Goal: Task Accomplishment & Management: Manage account settings

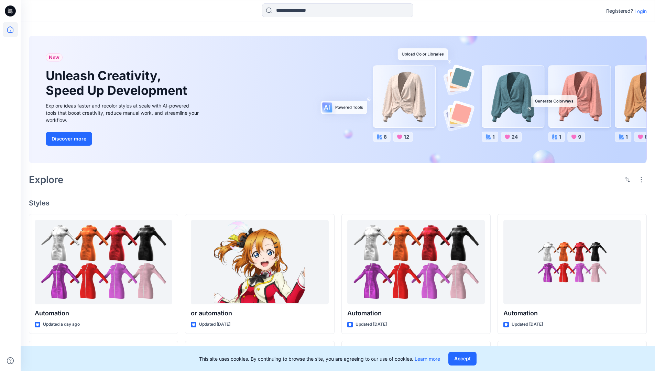
click at [639, 11] on p "Login" at bounding box center [640, 11] width 12 height 7
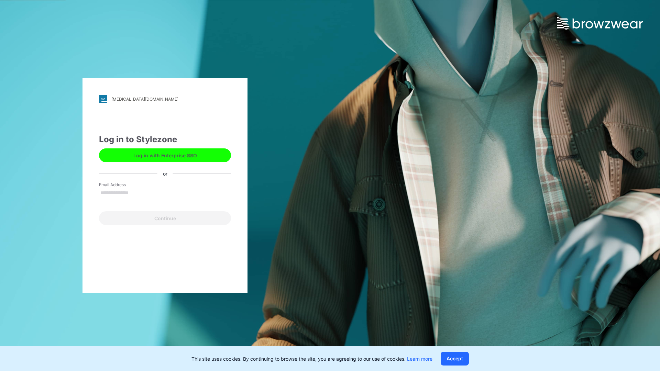
click at [136, 193] on input "Email Address" at bounding box center [165, 193] width 132 height 10
type input "**********"
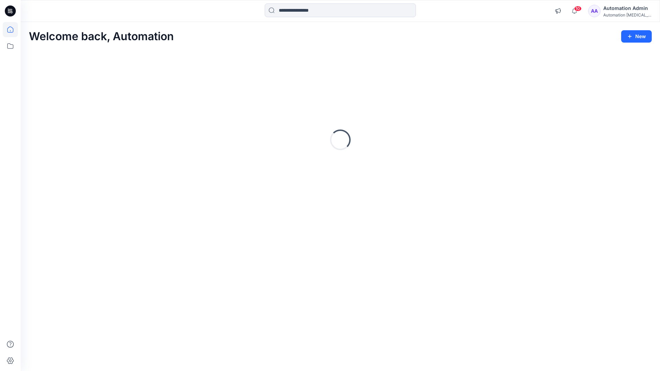
click at [13, 30] on icon at bounding box center [10, 29] width 6 height 6
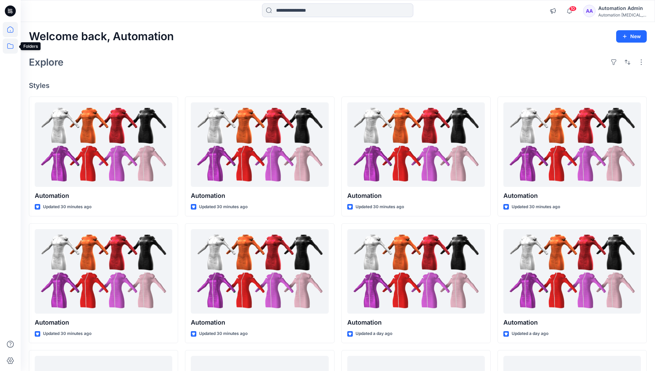
click at [11, 49] on icon at bounding box center [10, 46] width 15 height 15
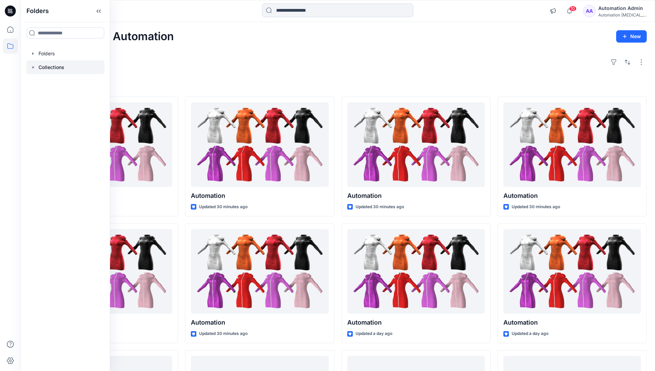
click at [57, 68] on p "Collections" at bounding box center [52, 67] width 26 height 8
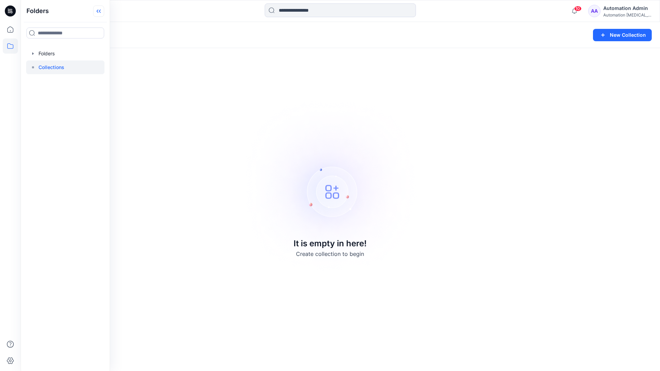
click at [102, 15] on icon at bounding box center [98, 11] width 11 height 11
click at [624, 38] on button "New Collection" at bounding box center [622, 35] width 59 height 12
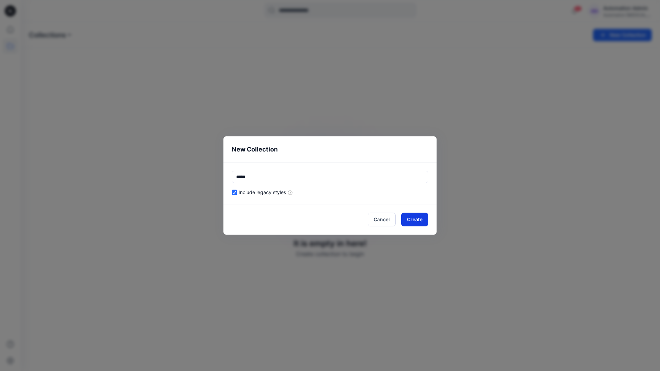
type input "*****"
click at [406, 219] on button "Create" at bounding box center [414, 220] width 27 height 14
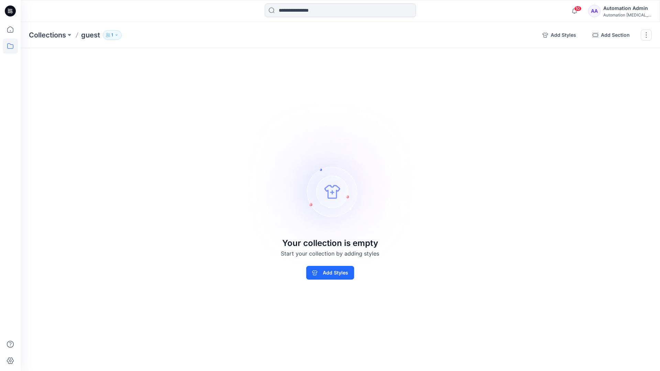
click at [112, 34] on p "1" at bounding box center [112, 35] width 2 height 8
click at [195, 57] on icon "button" at bounding box center [195, 56] width 6 height 6
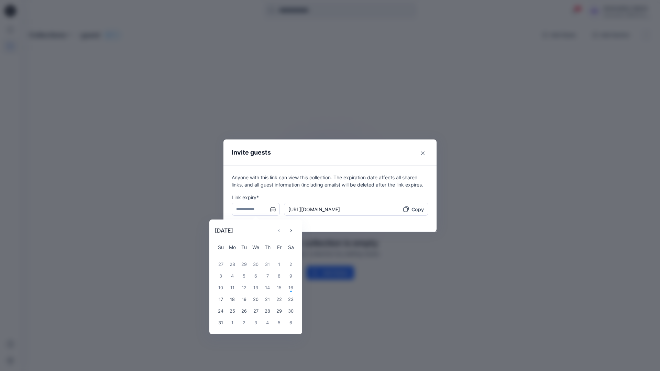
click at [253, 210] on input "text" at bounding box center [256, 209] width 48 height 13
click at [294, 229] on icon "Choose Date" at bounding box center [291, 231] width 6 height 6
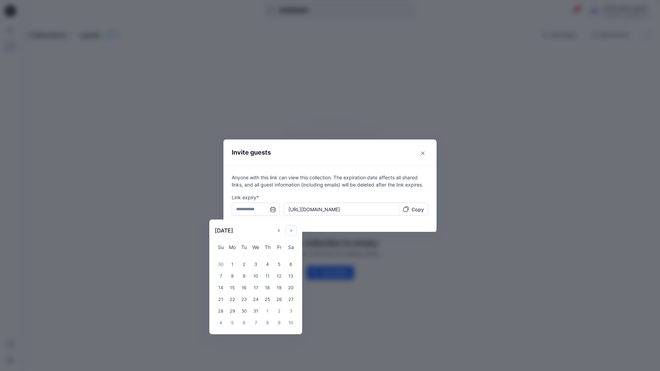
click at [294, 229] on icon "Choose Date" at bounding box center [291, 231] width 6 height 6
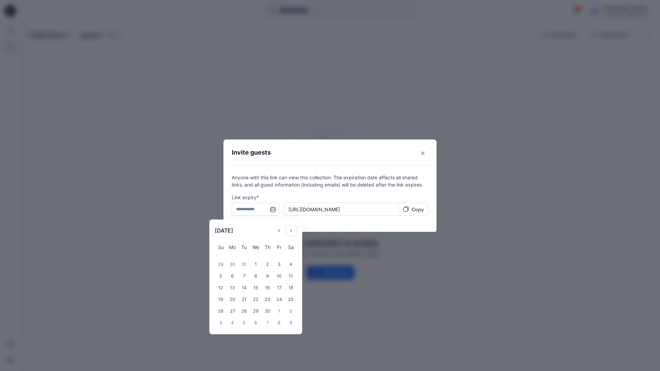
click at [294, 229] on icon "Choose Date" at bounding box center [291, 231] width 6 height 6
click at [230, 289] on div "14" at bounding box center [233, 288] width 12 height 12
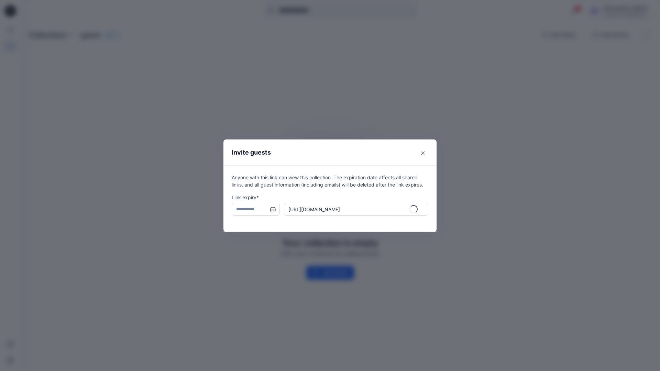
type input "**********"
click at [414, 210] on p "Copy" at bounding box center [418, 209] width 12 height 7
click at [422, 153] on icon "Close" at bounding box center [422, 153] width 3 height 3
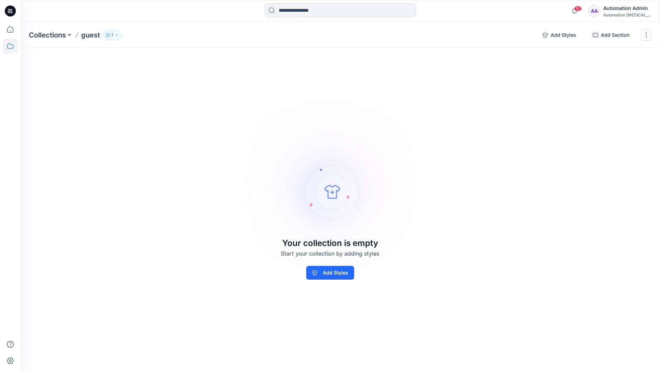
click at [112, 37] on p "1" at bounding box center [112, 35] width 2 height 8
click at [368, 139] on img at bounding box center [330, 186] width 192 height 192
click at [645, 36] on button "button" at bounding box center [646, 35] width 11 height 11
click at [607, 82] on button "Delete Collection" at bounding box center [613, 82] width 74 height 13
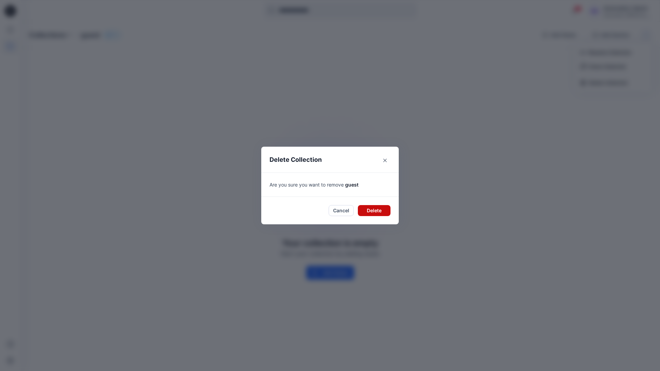
click at [360, 208] on button "Delete" at bounding box center [374, 210] width 33 height 11
